Goal: Task Accomplishment & Management: Use online tool/utility

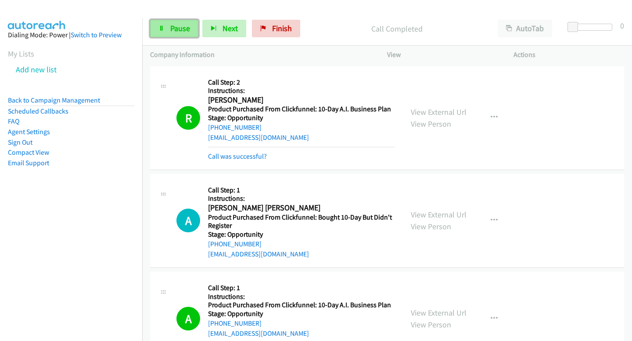
click at [157, 23] on link "Pause" at bounding box center [174, 29] width 48 height 18
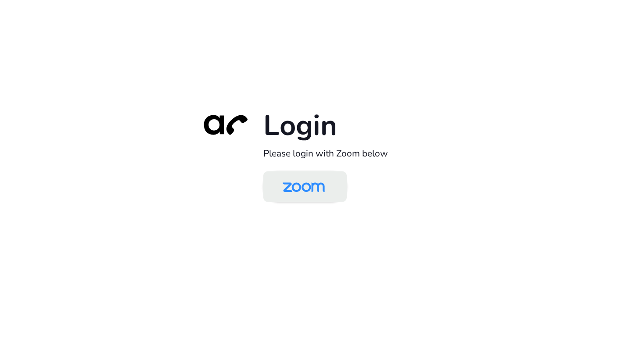
click at [296, 199] on img at bounding box center [303, 187] width 61 height 29
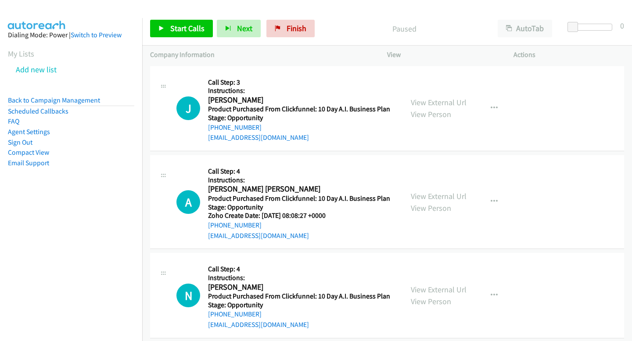
click at [179, 37] on div "Start Calls Pause Next Finish Paused AutoTab AutoTab 0" at bounding box center [387, 29] width 490 height 34
click at [190, 31] on span "Start Calls" at bounding box center [187, 28] width 34 height 10
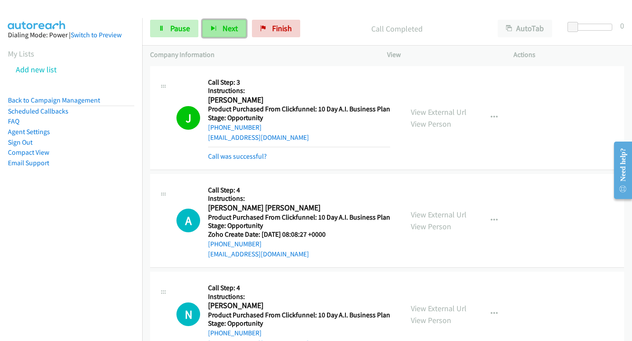
click at [220, 30] on button "Next" at bounding box center [224, 29] width 44 height 18
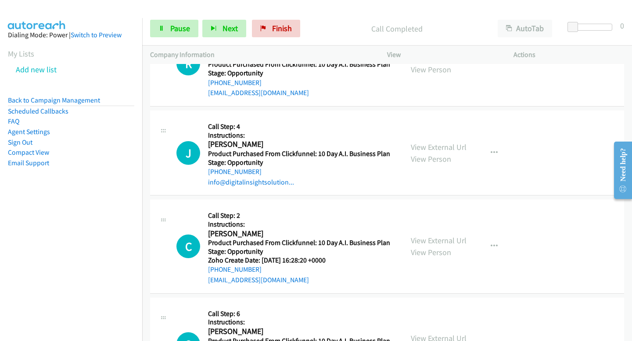
scroll to position [1359, 0]
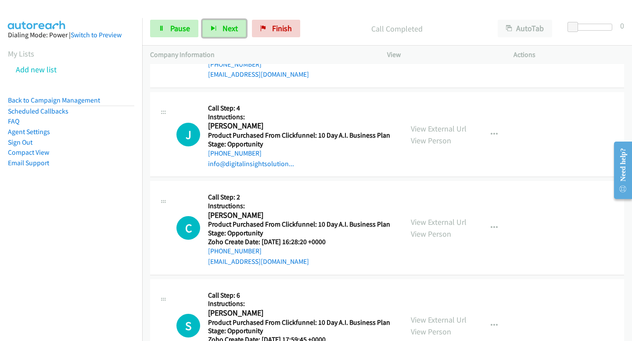
click at [202, 20] on button "Next" at bounding box center [224, 29] width 44 height 18
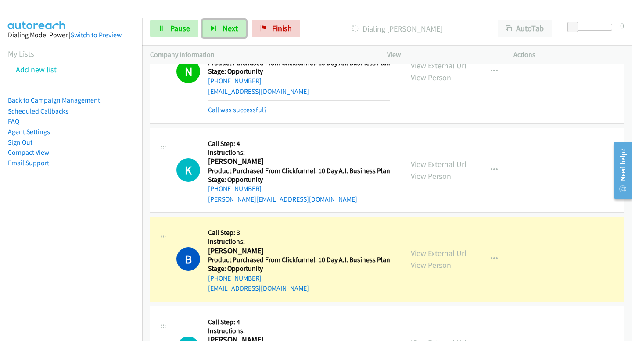
scroll to position [255, 0]
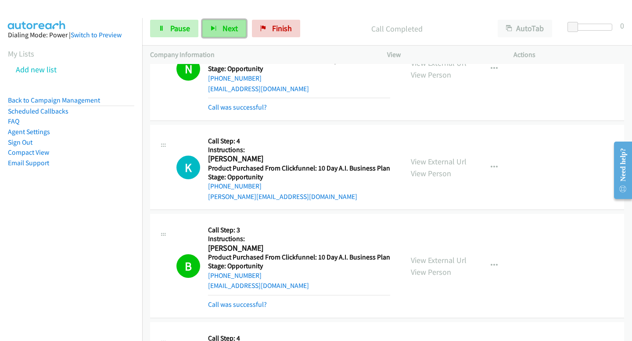
click at [229, 20] on button "Next" at bounding box center [224, 29] width 44 height 18
click at [222, 23] on button "Next" at bounding box center [224, 29] width 44 height 18
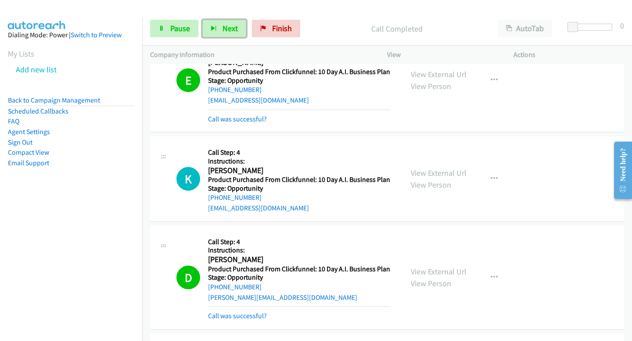
scroll to position [639, 0]
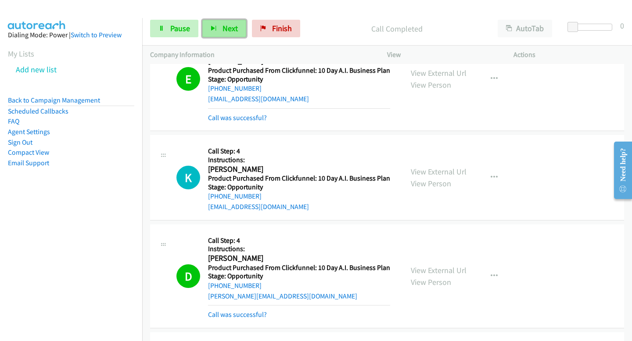
click at [228, 20] on button "Next" at bounding box center [224, 29] width 44 height 18
click at [215, 21] on button "Next" at bounding box center [224, 29] width 44 height 18
click at [222, 33] on span "Next" at bounding box center [229, 28] width 15 height 10
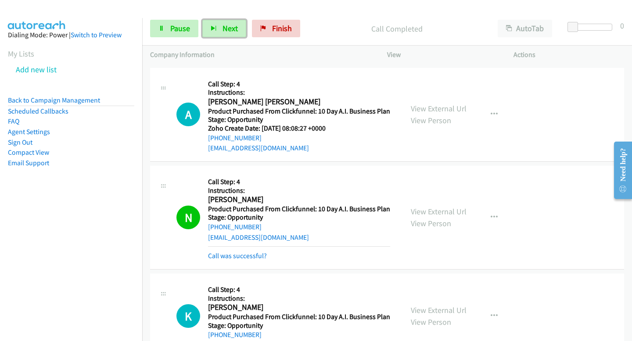
scroll to position [0, 0]
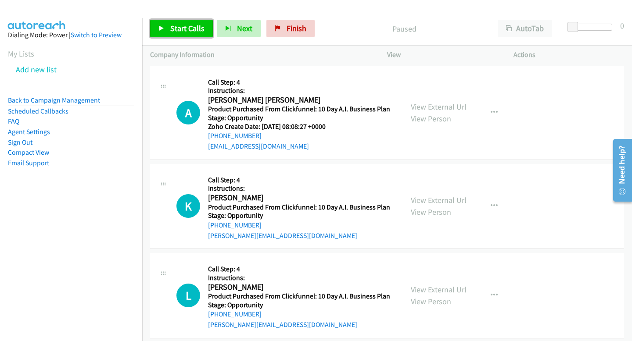
click at [198, 31] on span "Start Calls" at bounding box center [187, 28] width 34 height 10
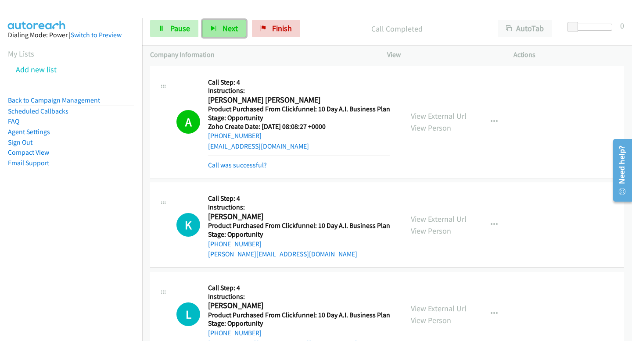
click at [218, 29] on button "Next" at bounding box center [224, 29] width 44 height 18
click at [235, 26] on span "Next" at bounding box center [229, 28] width 15 height 10
click at [224, 29] on span "Next" at bounding box center [229, 28] width 15 height 10
click at [239, 28] on button "Next" at bounding box center [224, 29] width 44 height 18
click at [213, 22] on button "Next" at bounding box center [224, 29] width 44 height 18
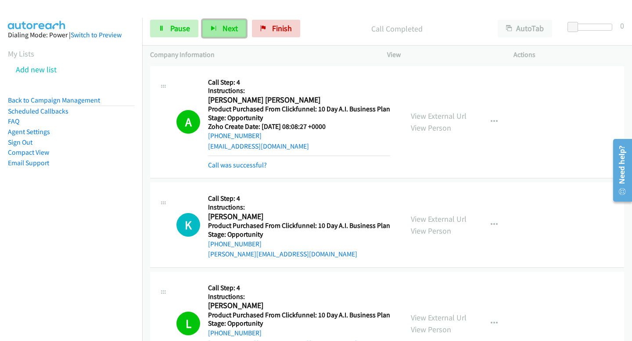
click at [210, 32] on button "Next" at bounding box center [224, 29] width 44 height 18
click at [175, 29] on span "Pause" at bounding box center [180, 28] width 20 height 10
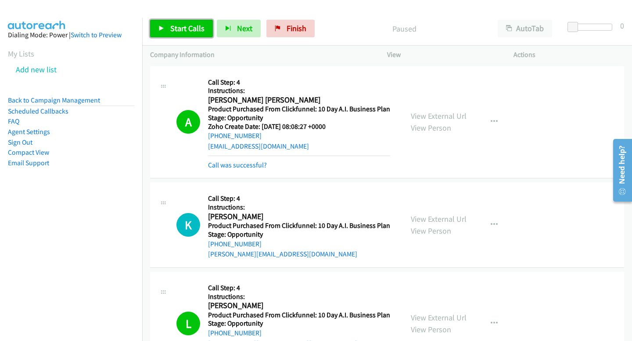
click at [186, 29] on span "Start Calls" at bounding box center [187, 28] width 34 height 10
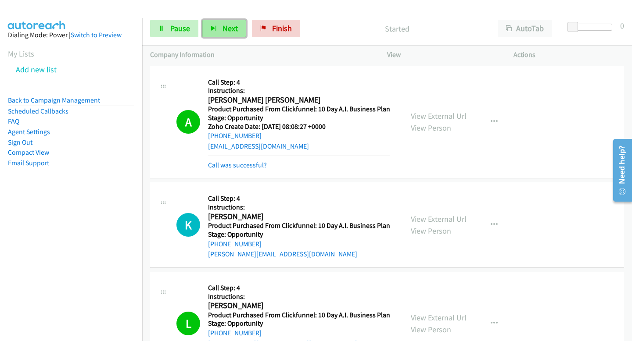
click at [231, 32] on span "Next" at bounding box center [229, 28] width 15 height 10
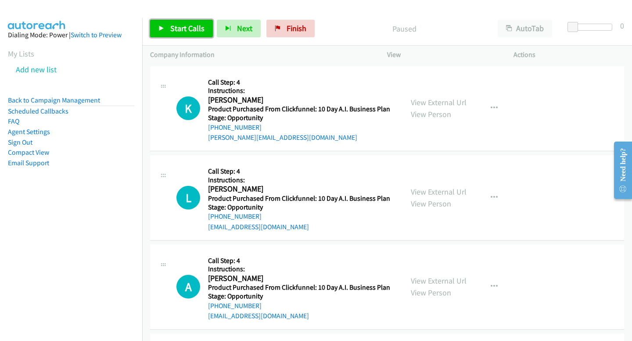
click at [193, 22] on link "Start Calls" at bounding box center [181, 29] width 63 height 18
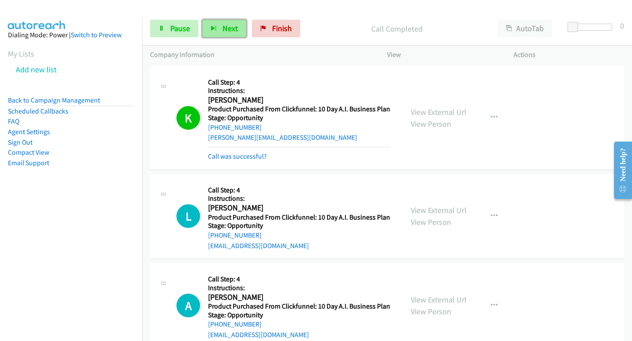
click at [215, 32] on button "Next" at bounding box center [224, 29] width 44 height 18
click at [236, 23] on span "Next" at bounding box center [229, 28] width 15 height 10
click at [236, 28] on span "Next" at bounding box center [229, 28] width 15 height 10
click at [226, 30] on span "Next" at bounding box center [229, 28] width 15 height 10
click at [212, 26] on icon "button" at bounding box center [214, 29] width 6 height 6
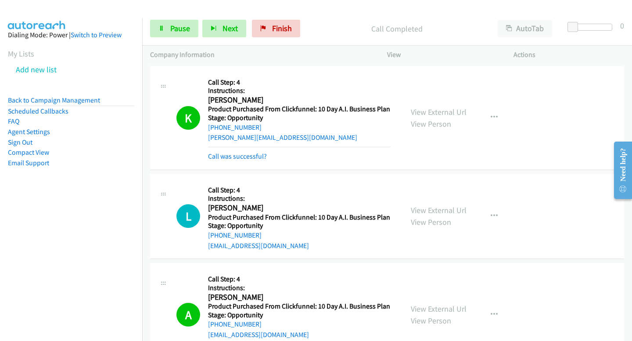
click at [222, 40] on div "Start Calls Pause Next Finish Call Completed AutoTab AutoTab 0" at bounding box center [387, 29] width 490 height 34
click at [222, 35] on button "Next" at bounding box center [224, 29] width 44 height 18
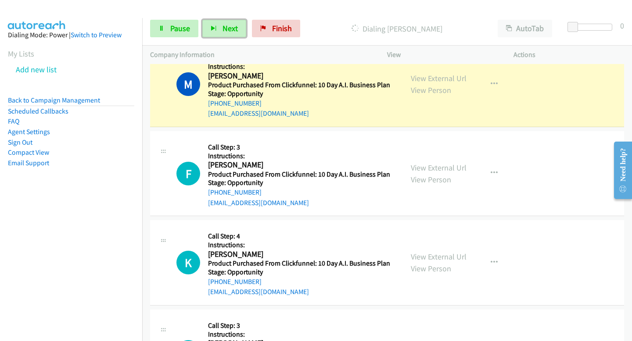
scroll to position [1134, 0]
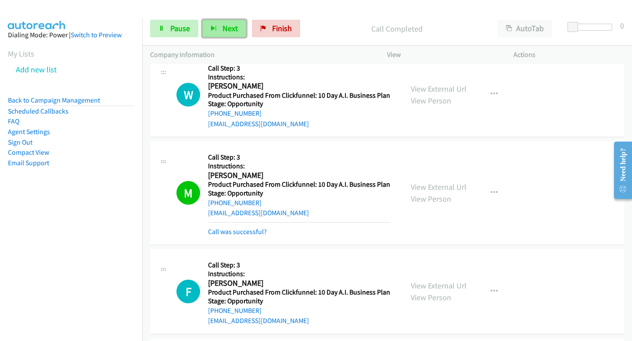
click at [230, 27] on span "Next" at bounding box center [229, 28] width 15 height 10
click at [210, 20] on button "Next" at bounding box center [224, 29] width 44 height 18
click at [212, 30] on icon "button" at bounding box center [214, 29] width 6 height 6
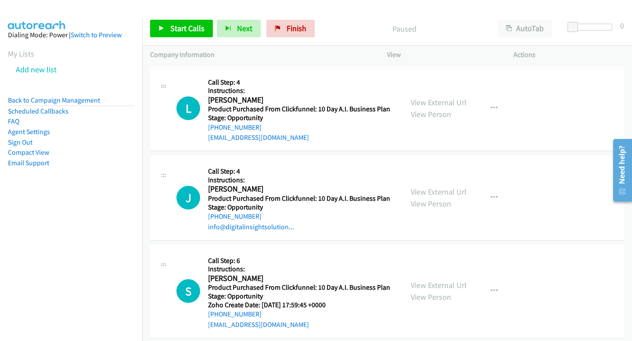
click at [172, 39] on div "Start Calls Pause Next Finish Paused AutoTab AutoTab 0" at bounding box center [387, 29] width 490 height 34
click at [179, 24] on span "Start Calls" at bounding box center [187, 28] width 34 height 10
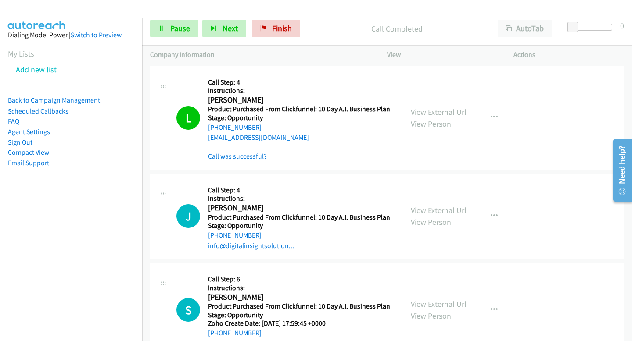
click at [244, 40] on div "Start Calls Pause Next Finish Call Completed AutoTab AutoTab 0" at bounding box center [387, 29] width 490 height 34
click at [234, 33] on span "Next" at bounding box center [229, 28] width 15 height 10
click at [227, 36] on button "Next" at bounding box center [224, 29] width 44 height 18
click at [223, 32] on span "Next" at bounding box center [229, 28] width 15 height 10
click at [229, 30] on span "Next" at bounding box center [229, 28] width 15 height 10
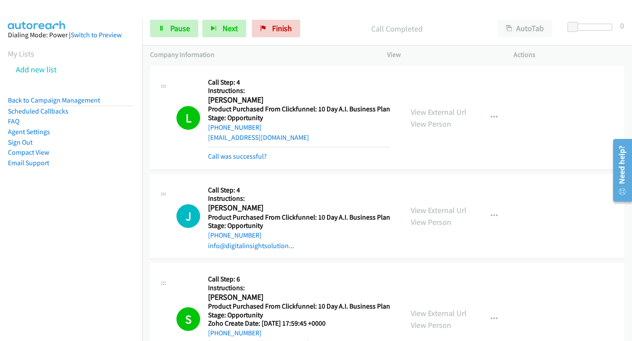
click at [230, 13] on div "Start Calls Pause Next Finish Call Completed AutoTab AutoTab 0" at bounding box center [387, 29] width 490 height 34
click at [229, 23] on button "Next" at bounding box center [224, 29] width 44 height 18
click at [229, 31] on span "Next" at bounding box center [229, 28] width 15 height 10
click at [231, 27] on span "Next" at bounding box center [229, 28] width 15 height 10
click at [222, 30] on span "Next" at bounding box center [229, 28] width 15 height 10
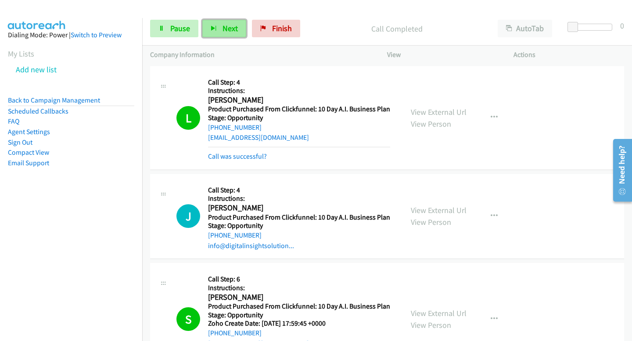
click at [214, 21] on button "Next" at bounding box center [224, 29] width 44 height 18
click at [216, 29] on icon "button" at bounding box center [214, 29] width 6 height 6
click at [223, 26] on span "Next" at bounding box center [229, 28] width 15 height 10
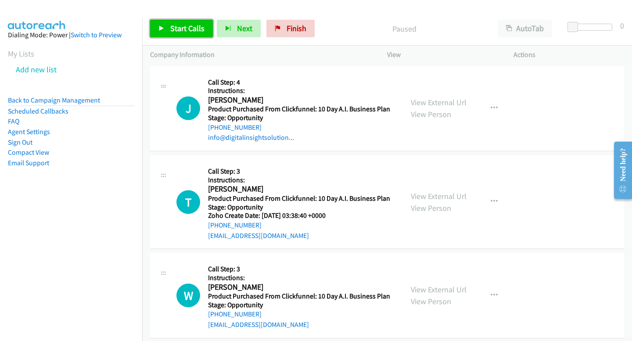
click at [181, 29] on span "Start Calls" at bounding box center [187, 28] width 34 height 10
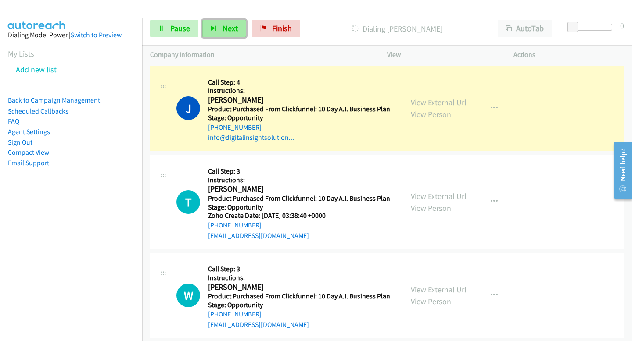
click at [215, 33] on button "Next" at bounding box center [224, 29] width 44 height 18
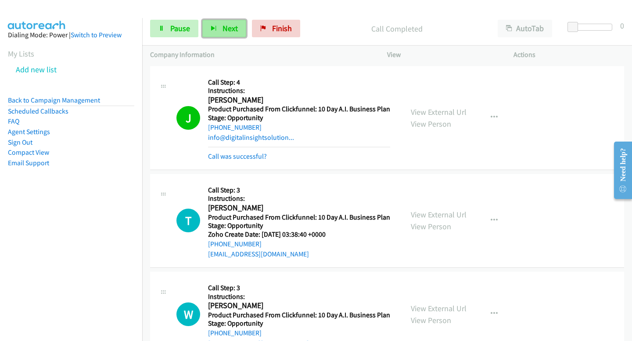
click at [218, 32] on button "Next" at bounding box center [224, 29] width 44 height 18
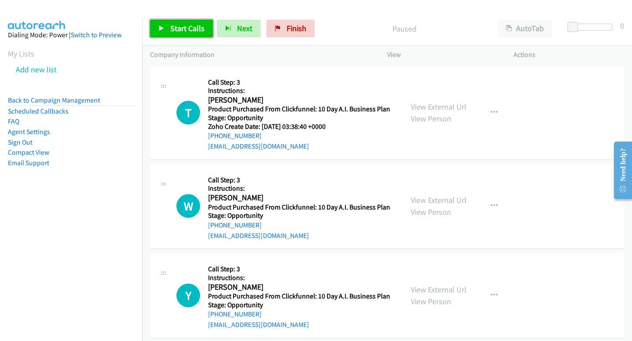
click at [195, 24] on span "Start Calls" at bounding box center [187, 28] width 34 height 10
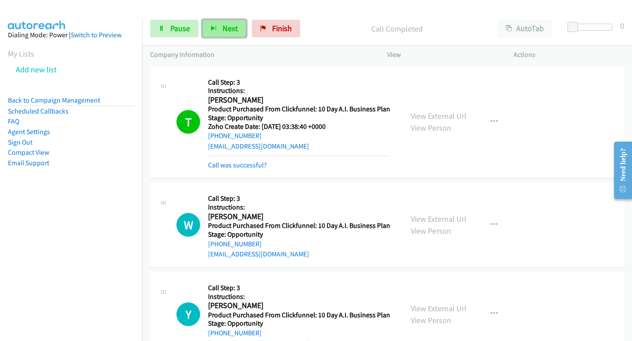
click at [232, 25] on span "Next" at bounding box center [229, 28] width 15 height 10
click at [221, 24] on button "Next" at bounding box center [224, 29] width 44 height 18
click at [215, 29] on icon "button" at bounding box center [214, 29] width 6 height 6
click at [214, 18] on div "Start Calls Pause Next Finish Call Completed AutoTab AutoTab 0" at bounding box center [387, 29] width 490 height 34
click at [215, 25] on button "Next" at bounding box center [224, 29] width 44 height 18
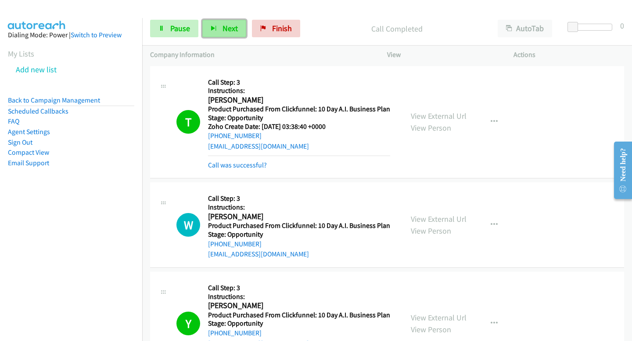
click at [215, 25] on button "Next" at bounding box center [224, 29] width 44 height 18
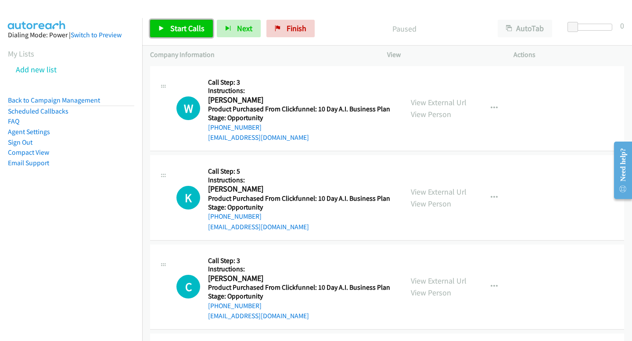
click at [193, 33] on link "Start Calls" at bounding box center [181, 29] width 63 height 18
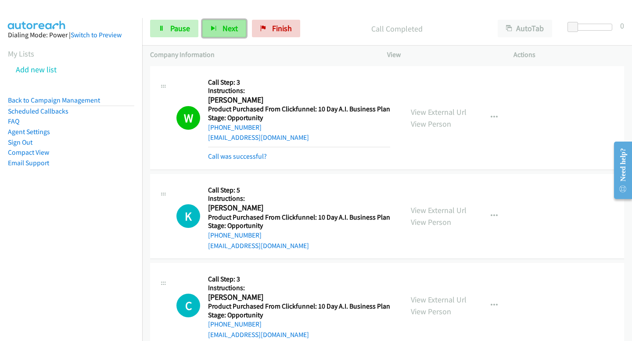
click at [229, 32] on span "Next" at bounding box center [229, 28] width 15 height 10
click at [219, 24] on button "Next" at bounding box center [224, 29] width 44 height 18
click at [234, 47] on div "Company Information" at bounding box center [260, 55] width 237 height 18
click at [229, 33] on button "Next" at bounding box center [224, 29] width 44 height 18
click at [222, 31] on span "Next" at bounding box center [229, 28] width 15 height 10
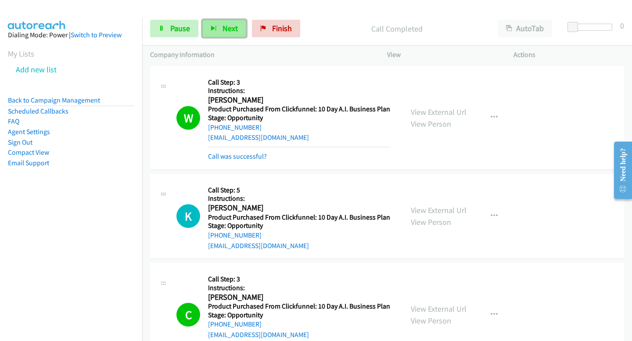
click at [230, 33] on span "Next" at bounding box center [229, 28] width 15 height 10
click at [218, 28] on button "Next" at bounding box center [224, 29] width 44 height 18
click at [225, 28] on span "Next" at bounding box center [229, 28] width 15 height 10
click at [215, 29] on icon "button" at bounding box center [214, 29] width 6 height 6
click at [240, 24] on button "Next" at bounding box center [224, 29] width 44 height 18
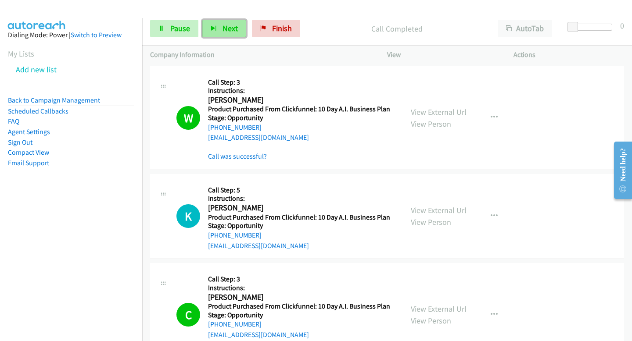
click at [209, 23] on button "Next" at bounding box center [224, 29] width 44 height 18
click at [227, 21] on button "Next" at bounding box center [224, 29] width 44 height 18
click at [231, 28] on span "Next" at bounding box center [229, 28] width 15 height 10
click at [231, 14] on div "Start Calls Pause Next Finish Call Completed AutoTab AutoTab 0" at bounding box center [387, 29] width 490 height 34
click at [231, 29] on span "Next" at bounding box center [229, 28] width 15 height 10
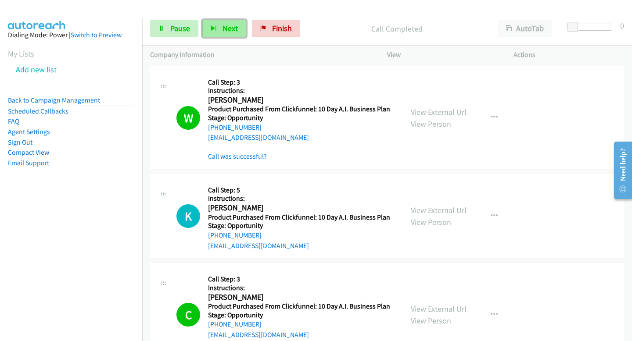
click at [222, 22] on button "Next" at bounding box center [224, 29] width 44 height 18
click at [215, 28] on icon "button" at bounding box center [214, 29] width 6 height 6
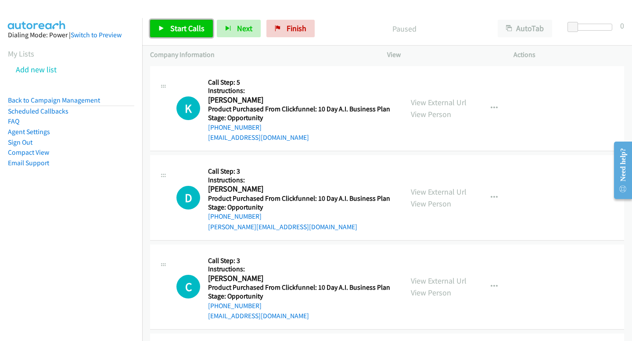
click at [181, 37] on link "Start Calls" at bounding box center [181, 29] width 63 height 18
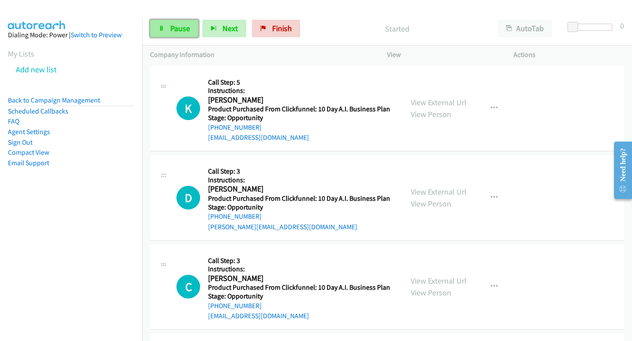
click at [179, 20] on link "Pause" at bounding box center [174, 29] width 48 height 18
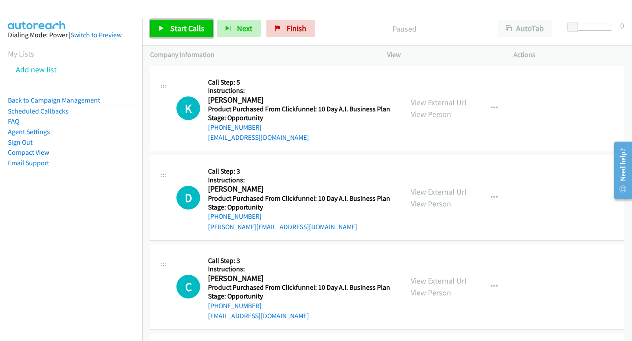
click at [179, 25] on span "Start Calls" at bounding box center [187, 28] width 34 height 10
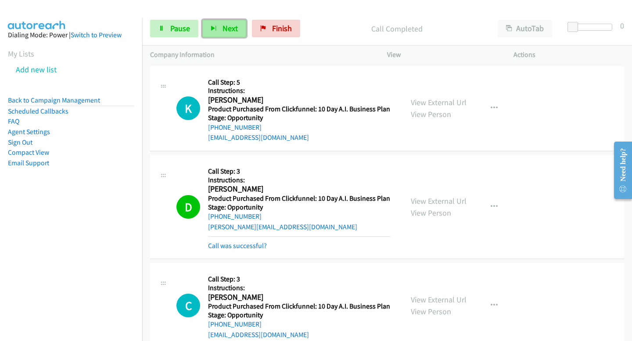
click at [219, 23] on button "Next" at bounding box center [224, 29] width 44 height 18
click at [225, 33] on span "Next" at bounding box center [229, 28] width 15 height 10
click at [234, 23] on span "Next" at bounding box center [229, 28] width 15 height 10
click at [231, 32] on span "Next" at bounding box center [229, 28] width 15 height 10
click at [221, 32] on button "Next" at bounding box center [224, 29] width 44 height 18
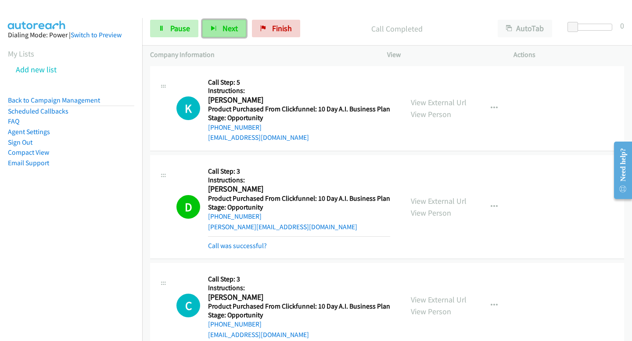
click at [236, 28] on button "Next" at bounding box center [224, 29] width 44 height 18
click at [226, 36] on button "Next" at bounding box center [224, 29] width 44 height 18
click at [231, 29] on span "Next" at bounding box center [229, 28] width 15 height 10
click at [226, 25] on span "Next" at bounding box center [229, 28] width 15 height 10
click at [222, 24] on span "Next" at bounding box center [229, 28] width 15 height 10
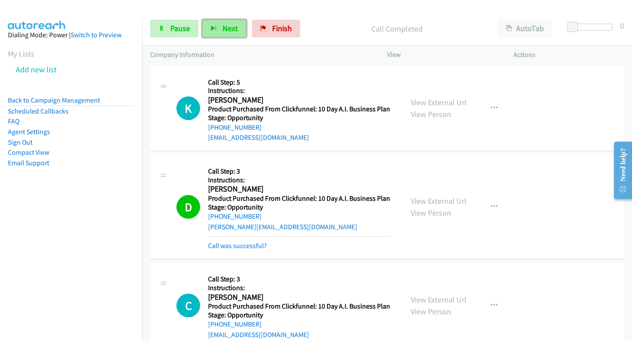
click at [233, 25] on span "Next" at bounding box center [229, 28] width 15 height 10
click at [217, 31] on button "Next" at bounding box center [224, 29] width 44 height 18
click at [237, 26] on button "Next" at bounding box center [224, 29] width 44 height 18
click at [231, 30] on span "Next" at bounding box center [229, 28] width 15 height 10
click at [226, 33] on button "Next" at bounding box center [224, 29] width 44 height 18
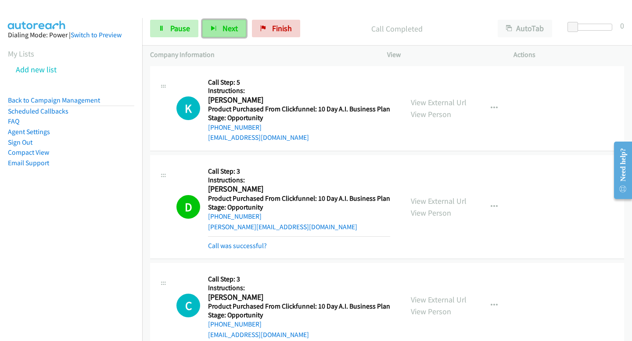
click at [208, 31] on button "Next" at bounding box center [224, 29] width 44 height 18
click at [205, 32] on button "Next" at bounding box center [224, 29] width 44 height 18
click at [389, 225] on div "D Callback Scheduled Call Step: 3 Instructions: Dean Brown America/Chicago Prod…" at bounding box center [285, 207] width 218 height 88
click at [219, 33] on button "Next" at bounding box center [224, 29] width 44 height 18
click at [233, 23] on span "Next" at bounding box center [229, 28] width 15 height 10
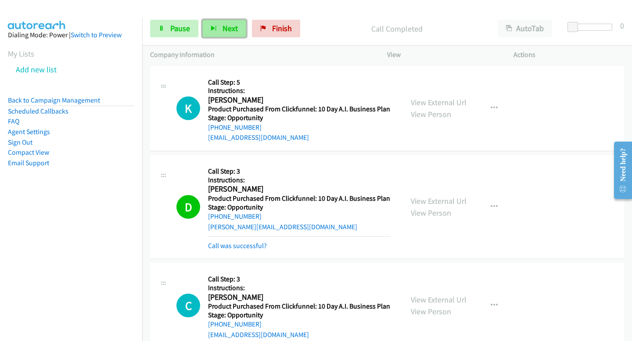
click at [222, 37] on button "Next" at bounding box center [224, 29] width 44 height 18
click at [232, 31] on span "Next" at bounding box center [229, 28] width 15 height 10
click at [239, 35] on button "Next" at bounding box center [224, 29] width 44 height 18
click at [232, 25] on span "Next" at bounding box center [229, 28] width 15 height 10
click at [229, 19] on div "Start Calls Pause Next Finish Call Completed AutoTab AutoTab 0" at bounding box center [387, 29] width 490 height 34
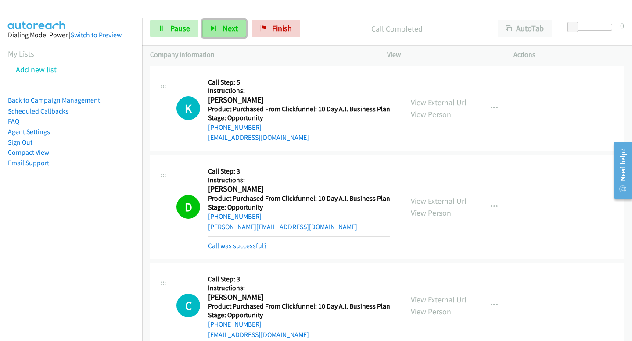
click at [222, 33] on span "Next" at bounding box center [229, 28] width 15 height 10
click at [209, 25] on button "Next" at bounding box center [224, 29] width 44 height 18
click at [229, 27] on span "Next" at bounding box center [229, 28] width 15 height 10
click at [236, 29] on button "Next" at bounding box center [224, 29] width 44 height 18
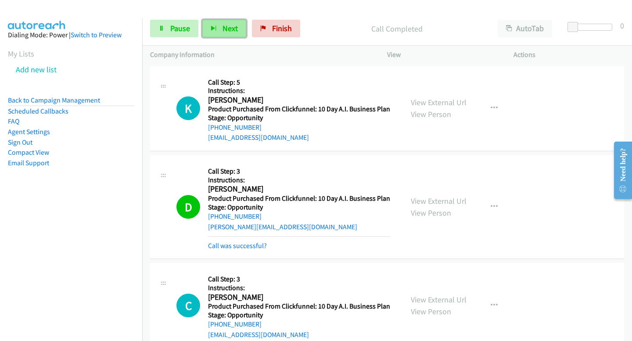
click at [236, 29] on button "Next" at bounding box center [224, 29] width 44 height 18
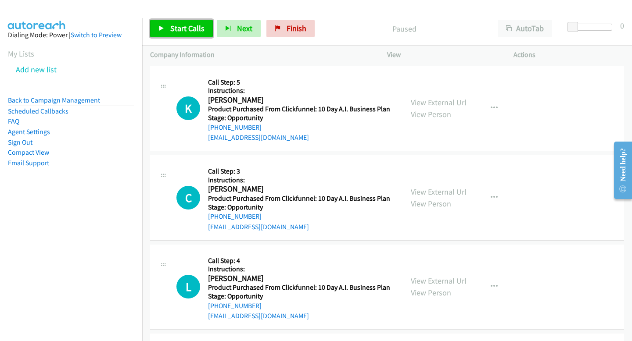
click at [163, 32] on link "Start Calls" at bounding box center [181, 29] width 63 height 18
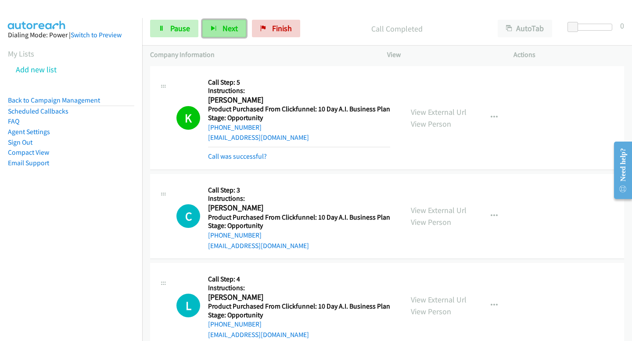
click at [222, 26] on span "Next" at bounding box center [229, 28] width 15 height 10
click at [236, 36] on button "Next" at bounding box center [224, 29] width 44 height 18
click at [232, 32] on span "Next" at bounding box center [229, 28] width 15 height 10
click at [218, 30] on button "Next" at bounding box center [224, 29] width 44 height 18
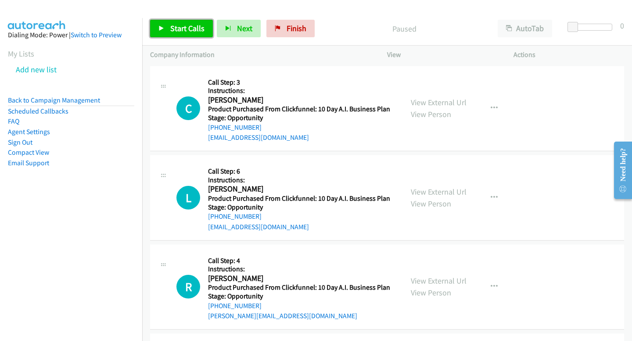
click at [167, 21] on link "Start Calls" at bounding box center [181, 29] width 63 height 18
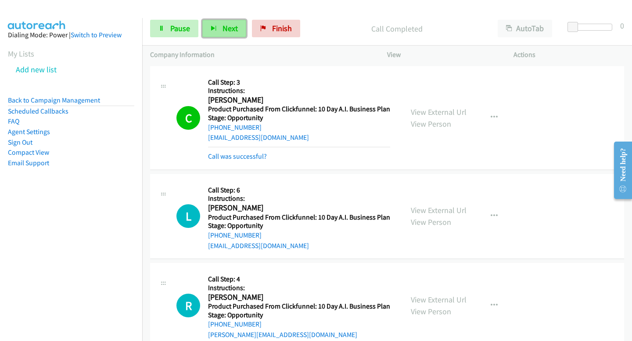
click at [209, 23] on button "Next" at bounding box center [224, 29] width 44 height 18
click at [243, 34] on button "Next" at bounding box center [224, 29] width 44 height 18
click at [216, 21] on button "Next" at bounding box center [224, 29] width 44 height 18
click at [230, 35] on button "Next" at bounding box center [224, 29] width 44 height 18
click at [222, 29] on span "Next" at bounding box center [229, 28] width 15 height 10
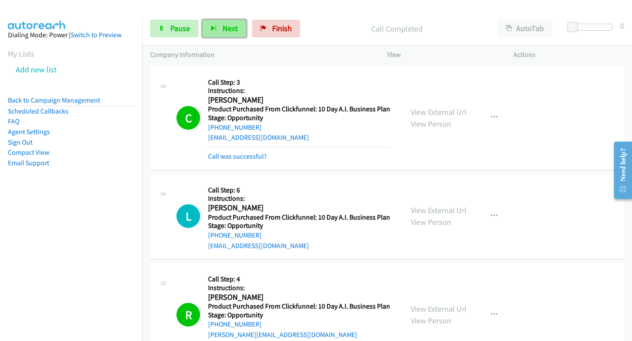
click at [236, 22] on button "Next" at bounding box center [224, 29] width 44 height 18
click at [226, 24] on span "Next" at bounding box center [229, 28] width 15 height 10
click at [238, 23] on button "Next" at bounding box center [224, 29] width 44 height 18
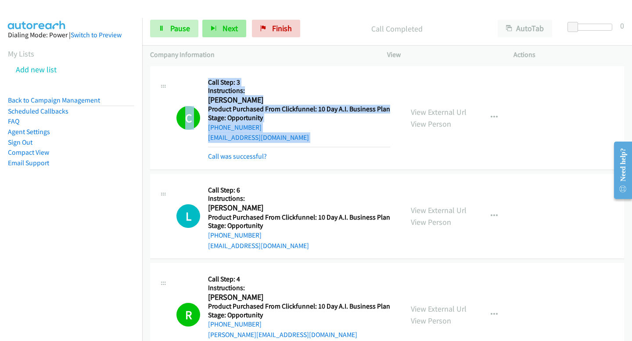
drag, startPoint x: 188, startPoint y: 148, endPoint x: 205, endPoint y: 25, distance: 124.4
click at [205, 0] on div "Start Calls Pause Next Finish Call Completed AutoTab AutoTab 0 Company Informat…" at bounding box center [316, 0] width 632 height 0
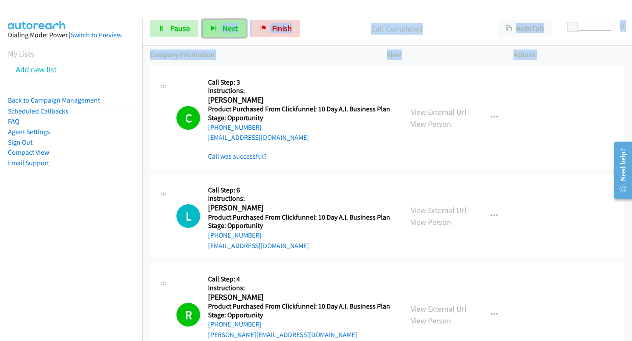
click at [210, 25] on button "Next" at bounding box center [224, 29] width 44 height 18
click at [242, 24] on button "Next" at bounding box center [224, 29] width 44 height 18
click at [216, 26] on button "Next" at bounding box center [224, 29] width 44 height 18
click at [215, 32] on button "Next" at bounding box center [224, 29] width 44 height 18
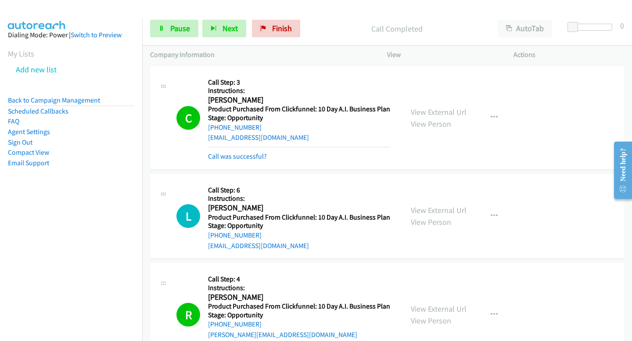
click at [372, 29] on p "Call Completed" at bounding box center [397, 29] width 170 height 12
click at [241, 32] on button "Next" at bounding box center [224, 29] width 44 height 18
click at [233, 25] on span "Next" at bounding box center [229, 28] width 15 height 10
click at [215, 20] on button "Next" at bounding box center [224, 29] width 44 height 18
click at [229, 25] on span "Next" at bounding box center [229, 28] width 15 height 10
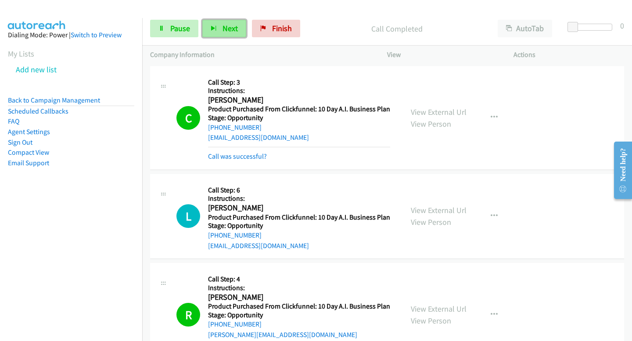
click at [229, 25] on span "Next" at bounding box center [229, 28] width 15 height 10
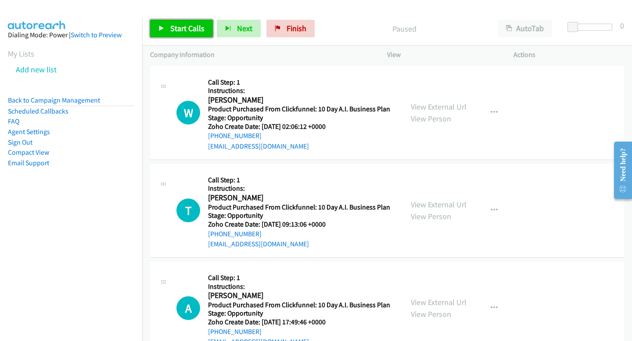
click at [199, 30] on span "Start Calls" at bounding box center [187, 28] width 34 height 10
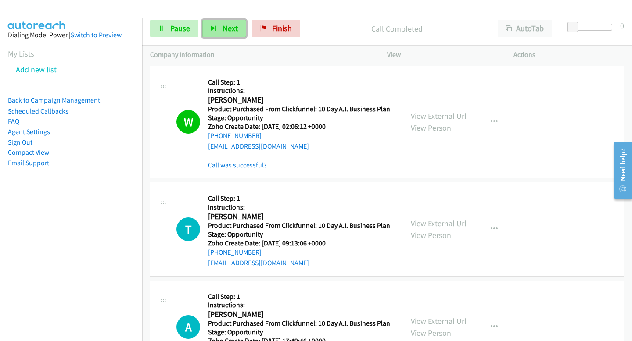
click at [225, 20] on button "Next" at bounding box center [224, 29] width 44 height 18
click at [232, 30] on span "Next" at bounding box center [229, 28] width 15 height 10
click at [215, 22] on button "Next" at bounding box center [224, 29] width 44 height 18
click at [230, 27] on span "Next" at bounding box center [229, 28] width 15 height 10
click at [230, 26] on span "Next" at bounding box center [229, 28] width 15 height 10
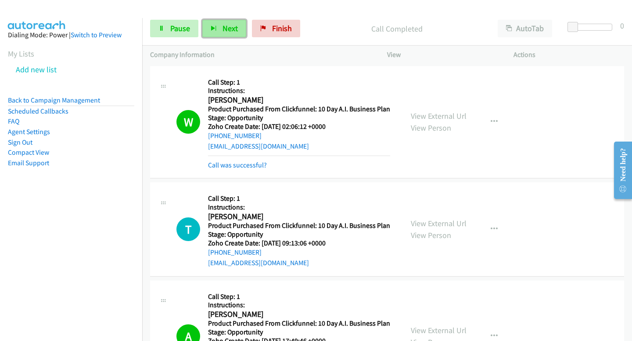
click at [240, 27] on button "Next" at bounding box center [224, 29] width 44 height 18
click at [226, 33] on button "Next" at bounding box center [224, 29] width 44 height 18
click at [215, 43] on div "Start Calls Pause Next Finish Call Completed AutoTab AutoTab 0" at bounding box center [387, 29] width 490 height 34
click at [215, 22] on button "Next" at bounding box center [224, 29] width 44 height 18
click at [234, 30] on span "Next" at bounding box center [229, 28] width 15 height 10
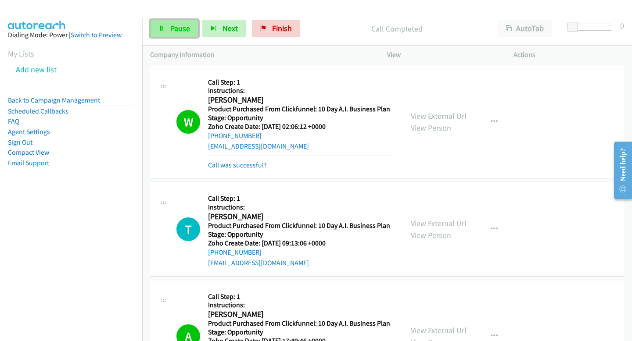
click at [164, 22] on link "Pause" at bounding box center [174, 29] width 48 height 18
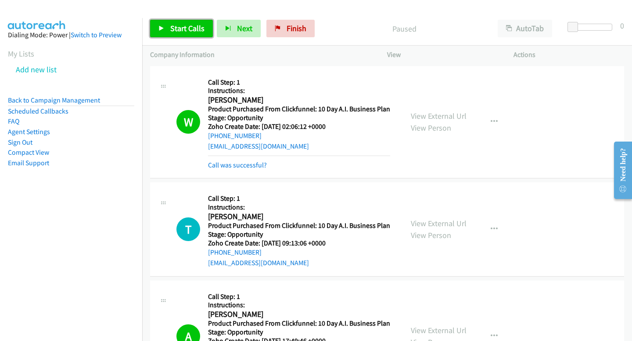
click at [185, 23] on link "Start Calls" at bounding box center [181, 29] width 63 height 18
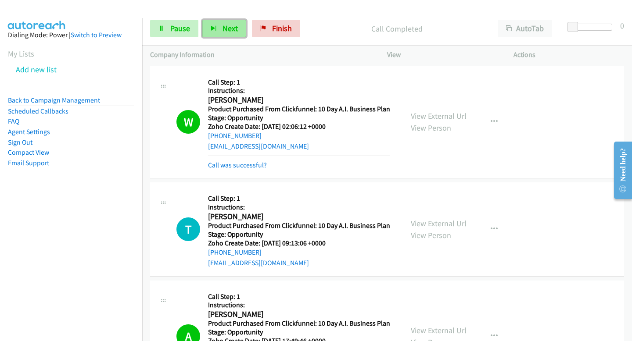
click at [218, 25] on button "Next" at bounding box center [224, 29] width 44 height 18
click at [231, 21] on button "Next" at bounding box center [224, 29] width 44 height 18
click at [227, 26] on span "Next" at bounding box center [229, 28] width 15 height 10
click at [241, 28] on button "Next" at bounding box center [224, 29] width 44 height 18
click at [215, 24] on button "Next" at bounding box center [224, 29] width 44 height 18
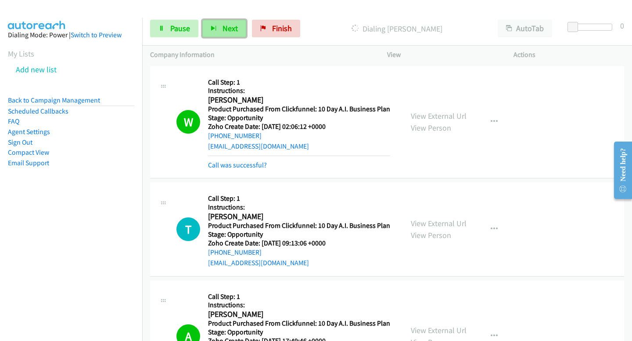
click at [213, 36] on button "Next" at bounding box center [224, 29] width 44 height 18
click at [222, 26] on span "Next" at bounding box center [229, 28] width 15 height 10
click at [202, 34] on button "Next" at bounding box center [224, 29] width 44 height 18
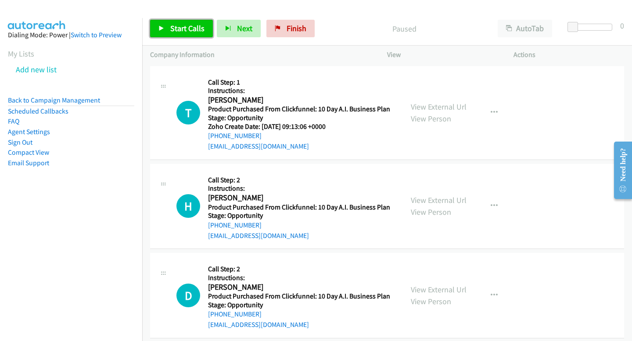
click at [193, 32] on span "Start Calls" at bounding box center [187, 28] width 34 height 10
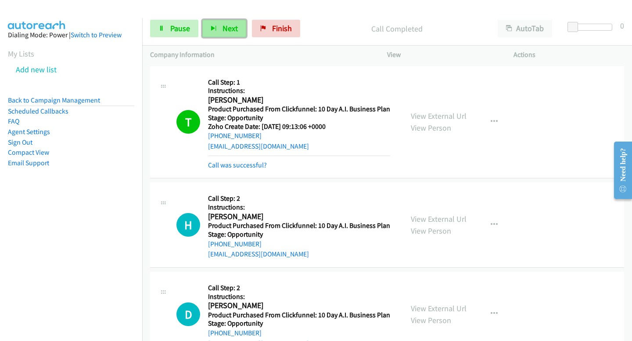
click at [224, 33] on span "Next" at bounding box center [229, 28] width 15 height 10
click at [242, 27] on button "Next" at bounding box center [224, 29] width 44 height 18
click at [213, 24] on button "Next" at bounding box center [224, 29] width 44 height 18
